Goal: Transaction & Acquisition: Obtain resource

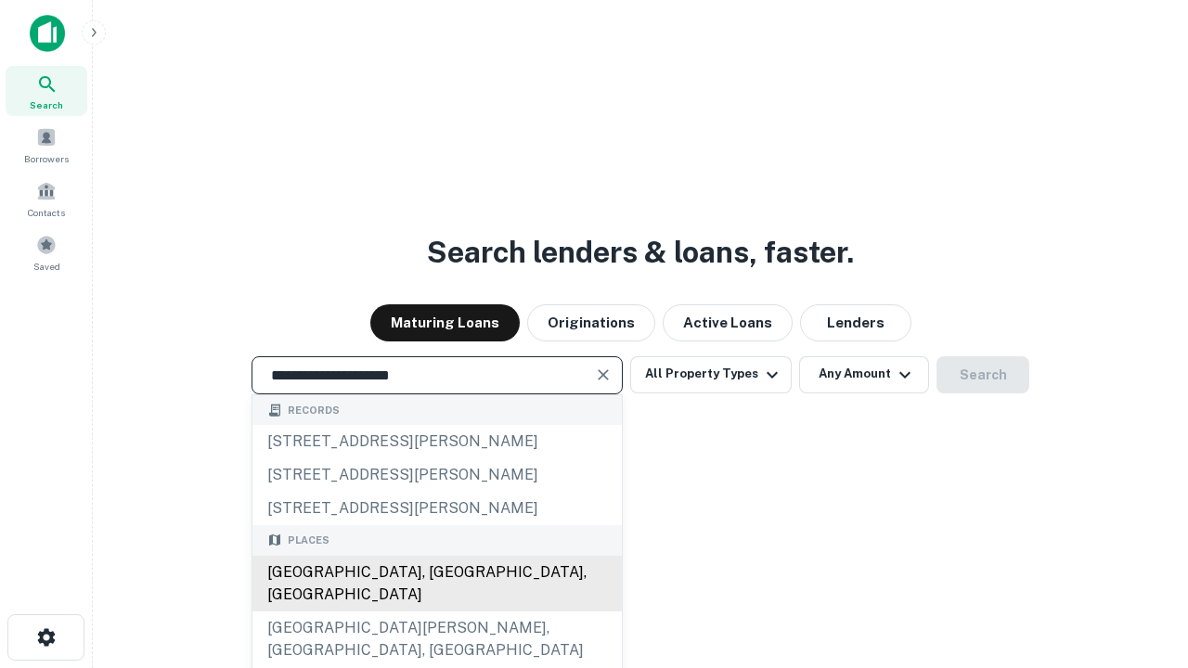
click at [436, 611] on div "Santa Monica, CA, USA" at bounding box center [436, 584] width 369 height 56
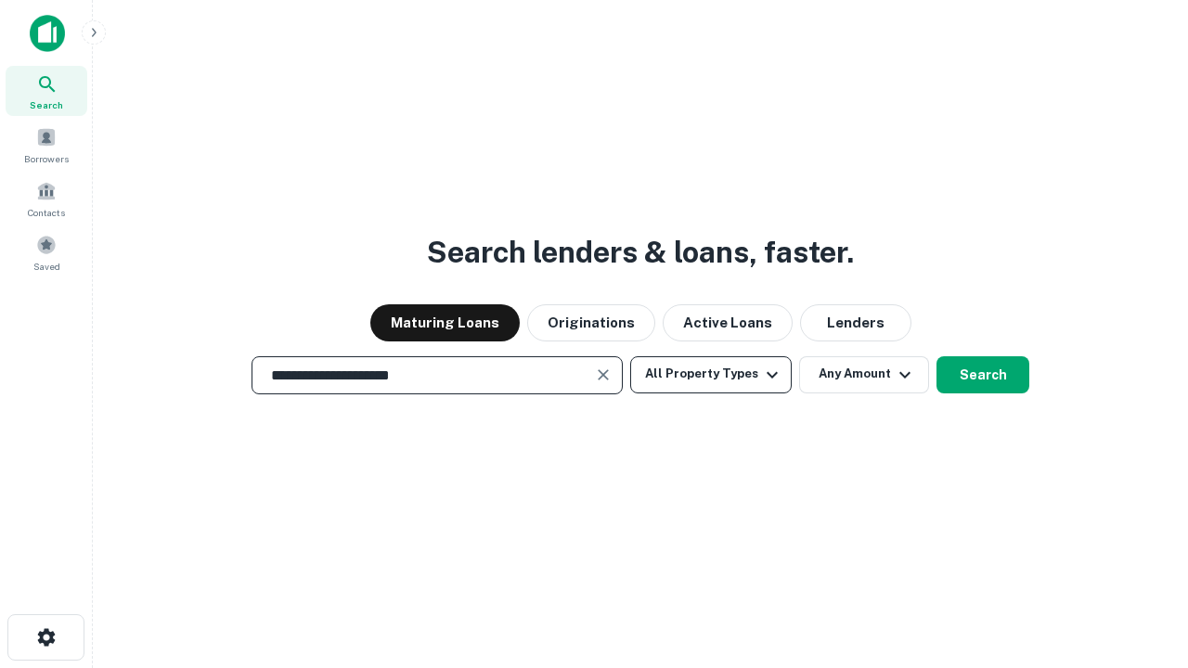
type input "**********"
click at [711, 374] on button "All Property Types" at bounding box center [710, 374] width 161 height 37
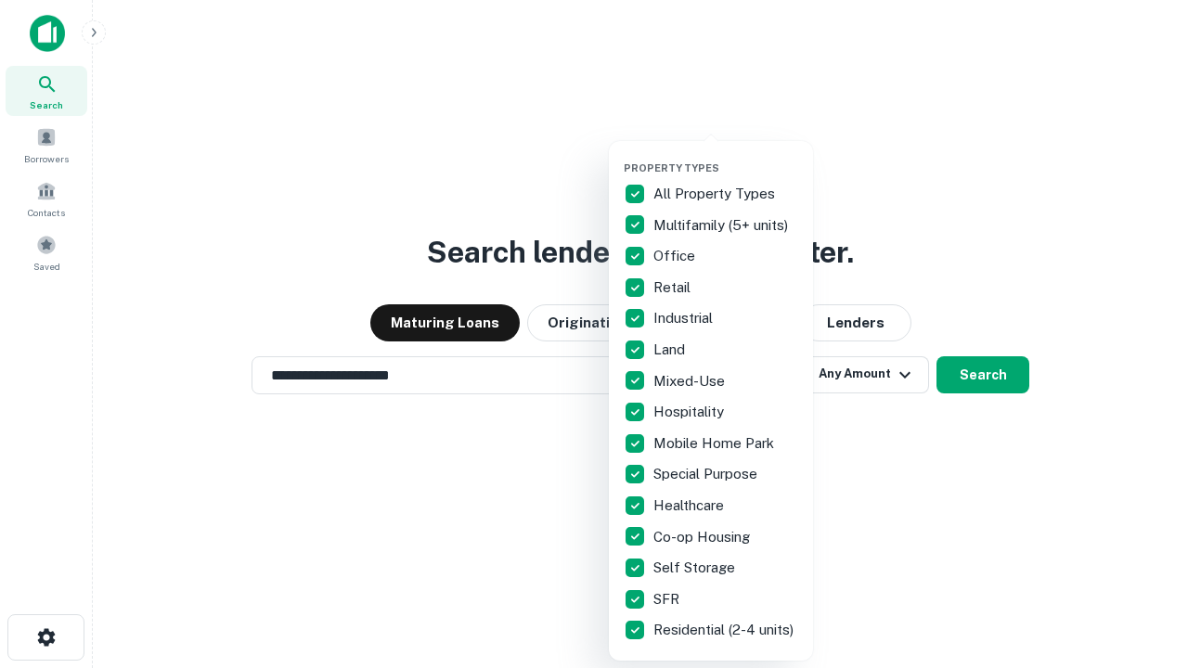
click at [725, 156] on button "button" at bounding box center [725, 156] width 204 height 1
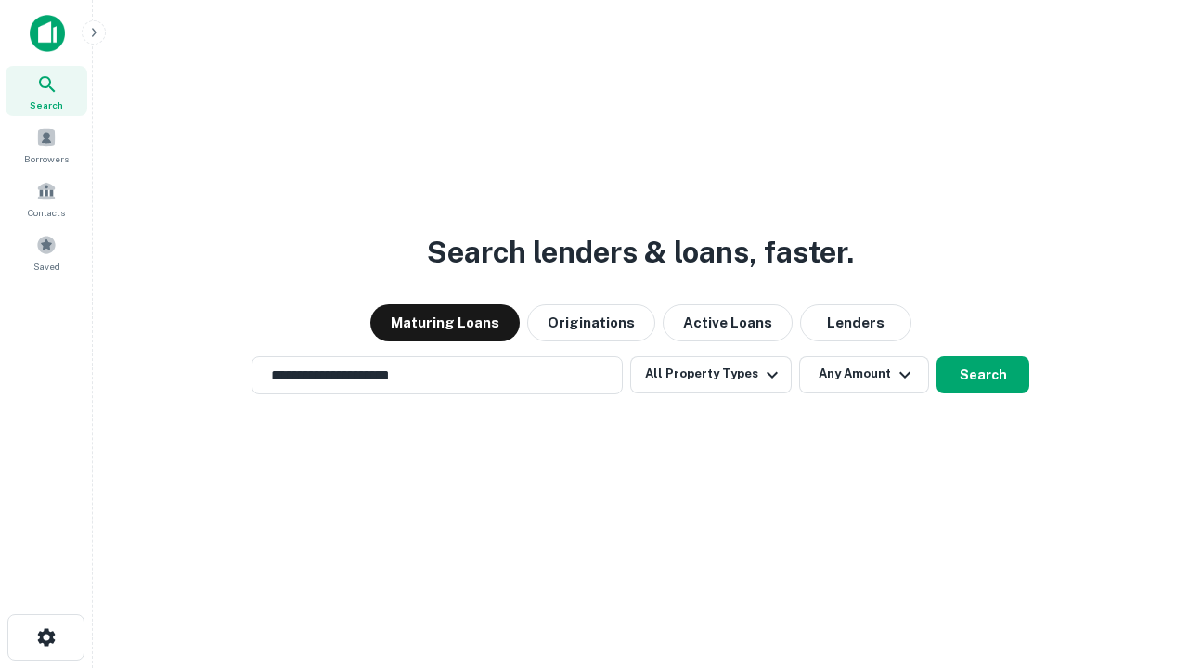
scroll to position [11, 224]
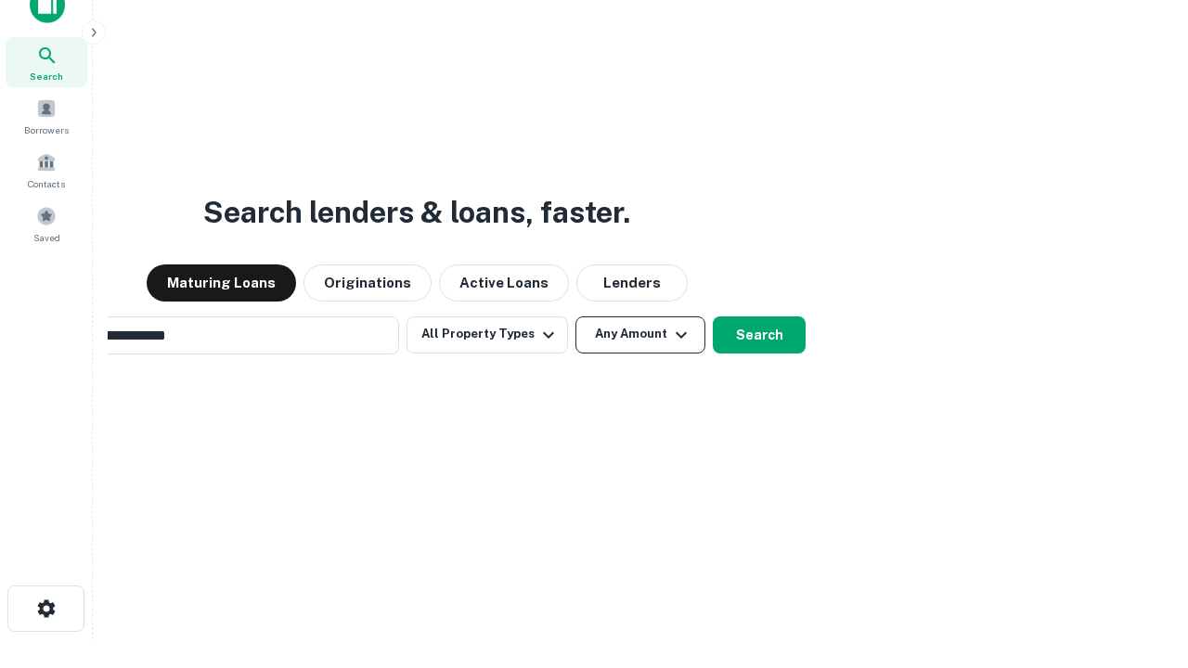
click at [575, 316] on button "Any Amount" at bounding box center [640, 334] width 130 height 37
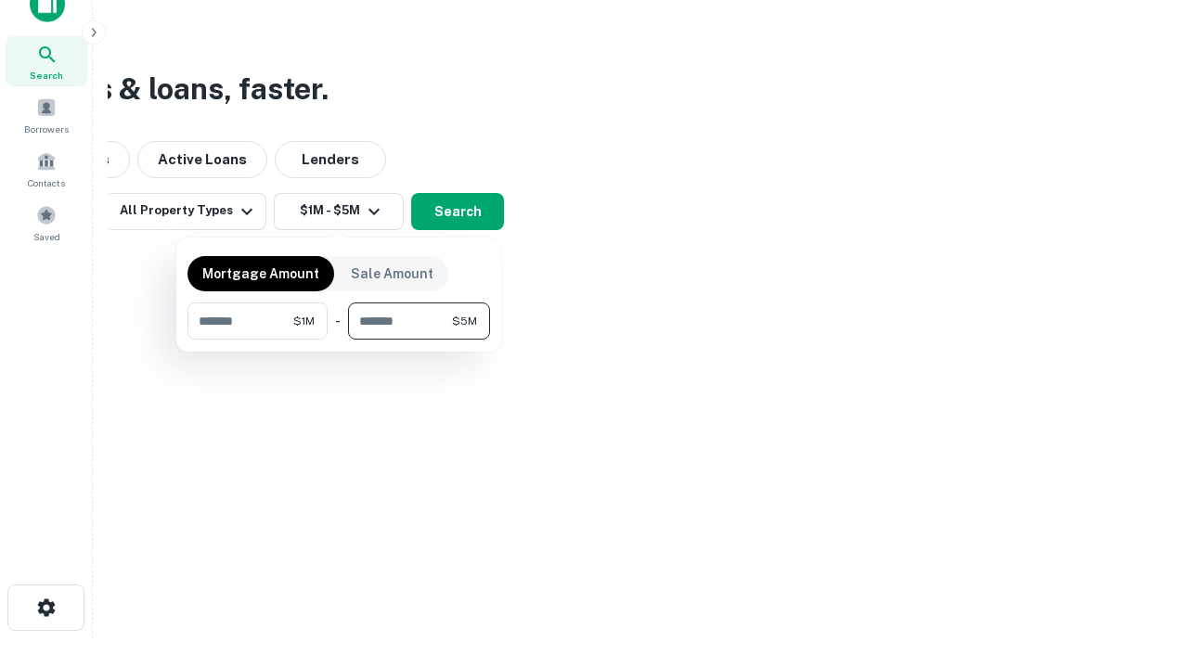
type input "*******"
click at [339, 340] on button "button" at bounding box center [338, 340] width 302 height 1
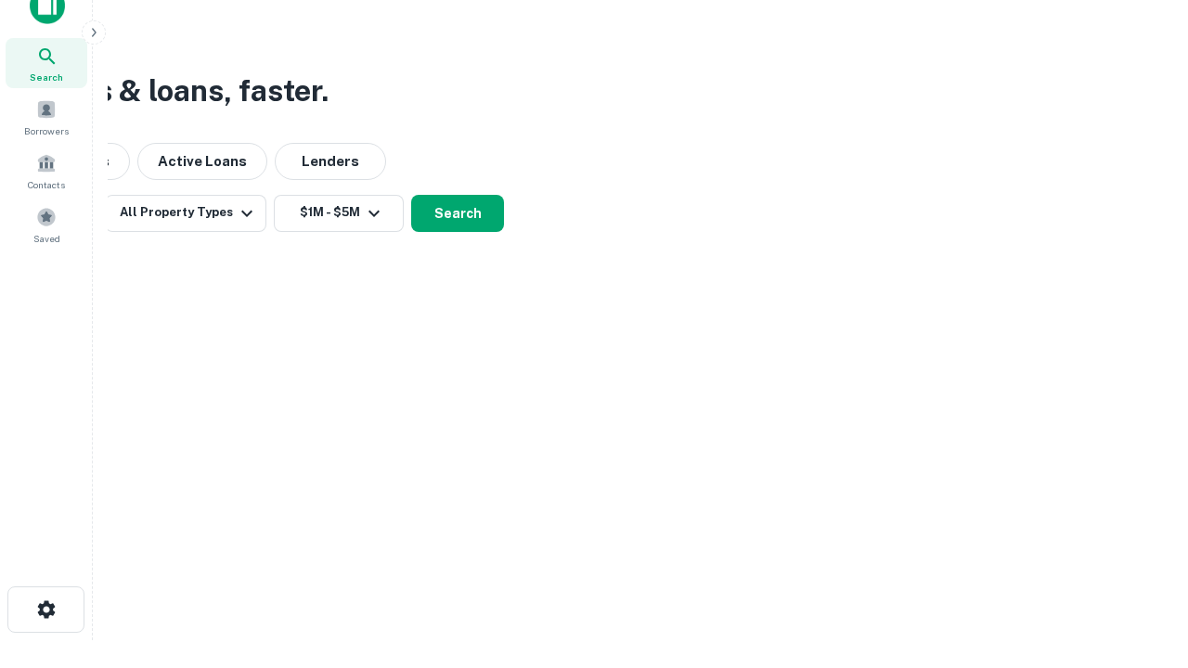
scroll to position [11, 342]
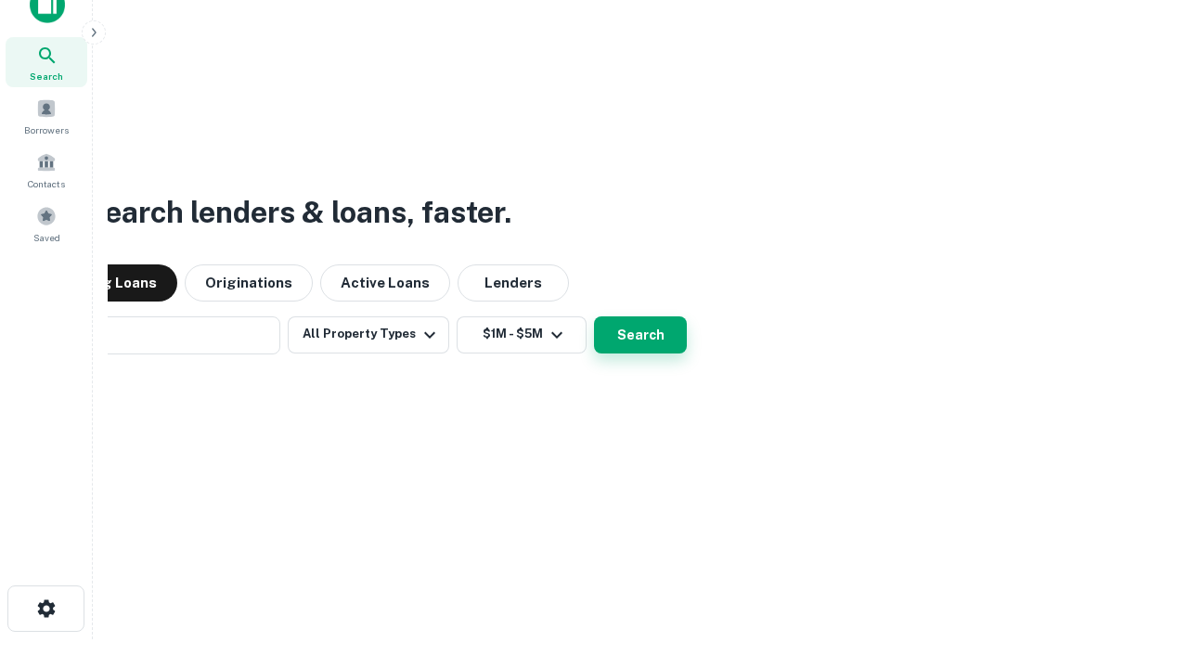
click at [594, 316] on button "Search" at bounding box center [640, 334] width 93 height 37
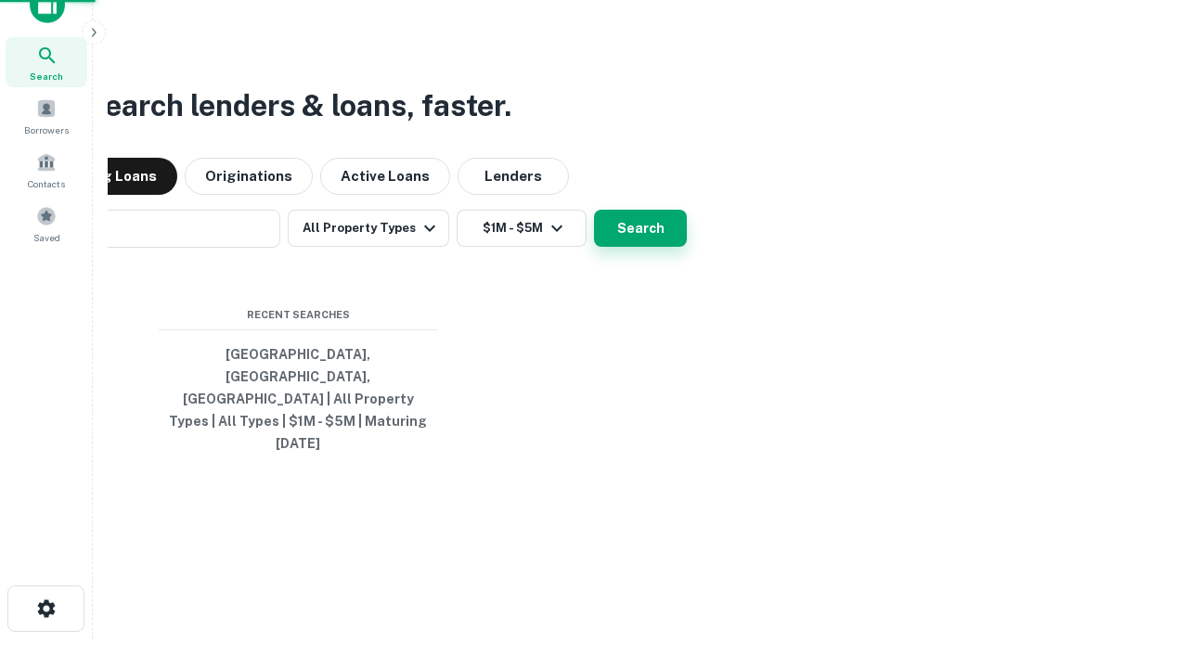
scroll to position [49, 525]
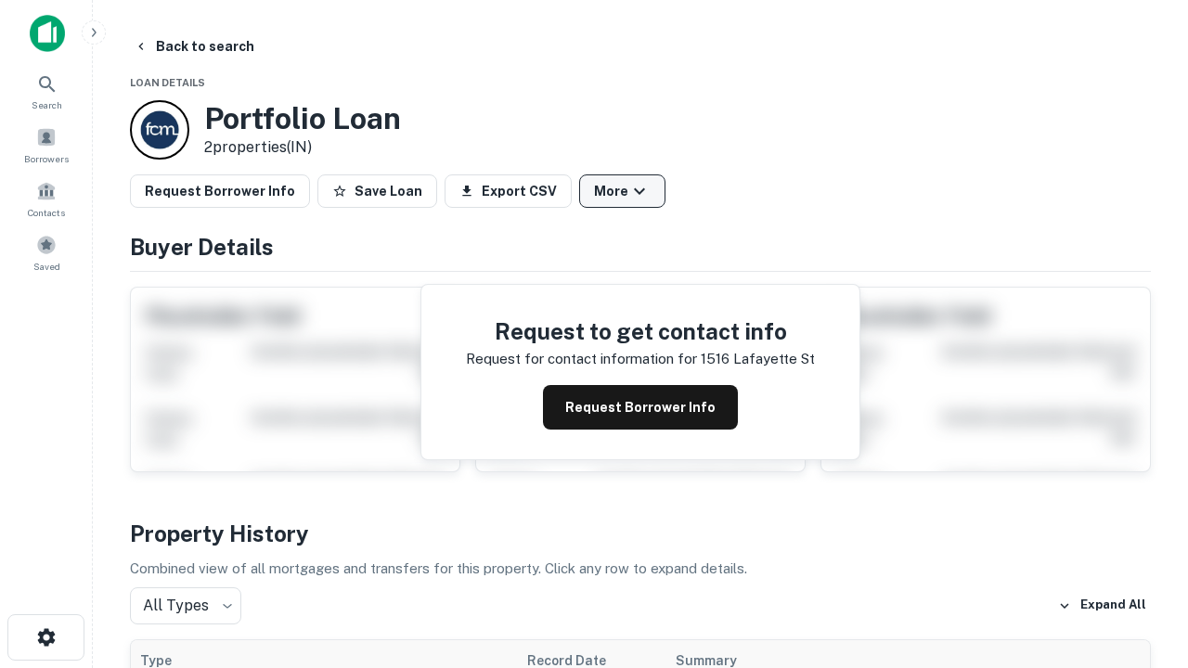
click at [622, 191] on button "More" at bounding box center [622, 190] width 86 height 33
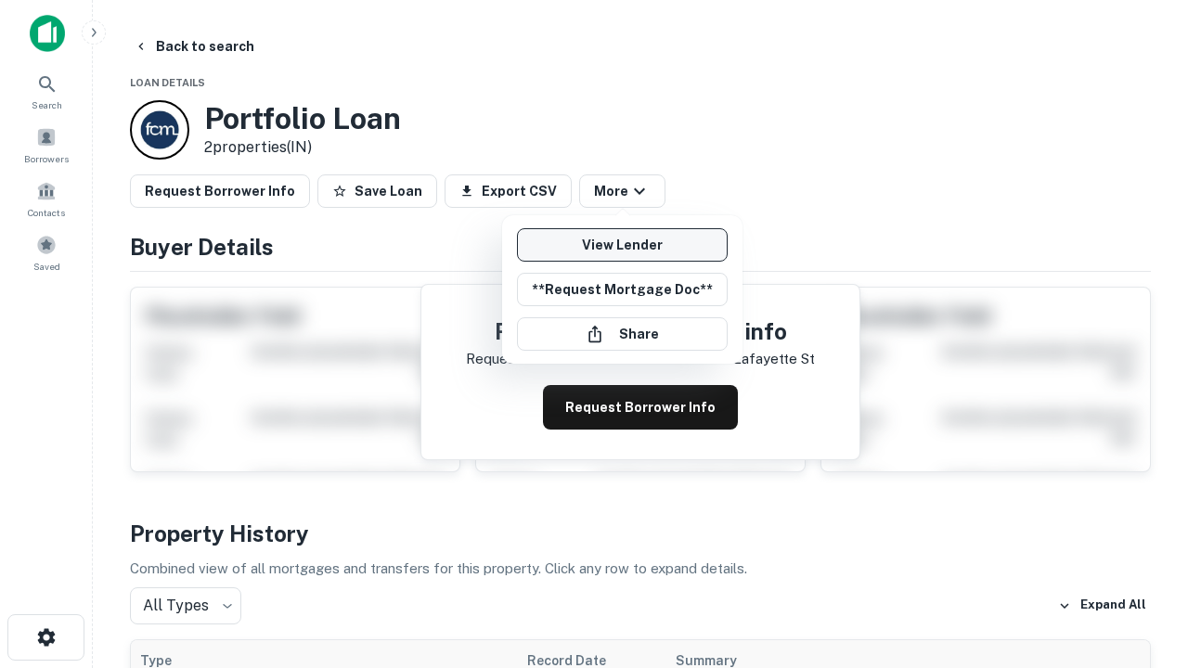
click at [622, 245] on link "View Lender" at bounding box center [622, 244] width 211 height 33
